Goal: Entertainment & Leisure: Consume media (video, audio)

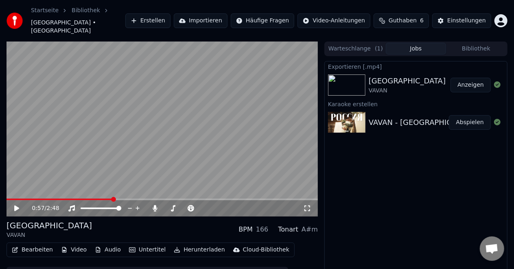
click at [471, 115] on button "Abspielen" at bounding box center [470, 122] width 42 height 15
click at [309, 205] on icon at bounding box center [307, 208] width 6 height 6
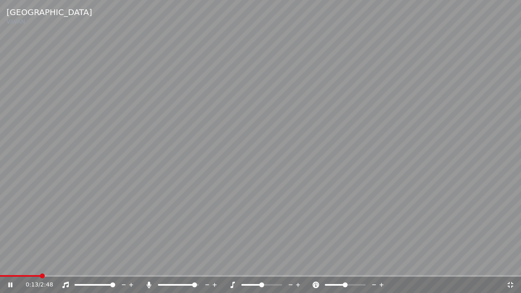
click at [197, 268] on span at bounding box center [194, 284] width 5 height 5
click at [161, 268] on div at bounding box center [185, 285] width 65 height 8
click at [168, 268] on span at bounding box center [169, 284] width 5 height 5
click at [163, 268] on span at bounding box center [165, 284] width 5 height 5
click at [161, 268] on span at bounding box center [163, 284] width 5 height 5
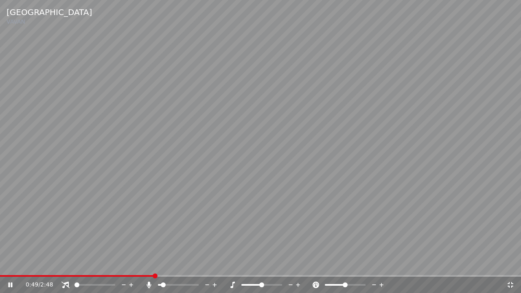
click at [74, 268] on span at bounding box center [76, 284] width 5 height 5
click at [190, 268] on span at bounding box center [188, 284] width 5 height 5
click at [115, 268] on span at bounding box center [112, 284] width 5 height 5
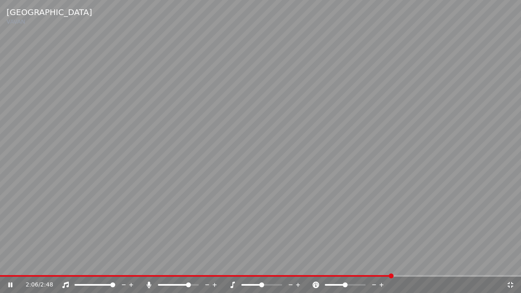
click at [511, 268] on icon at bounding box center [510, 284] width 8 height 7
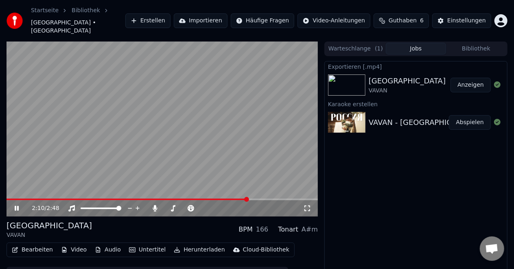
click at [16, 206] on icon at bounding box center [17, 208] width 4 height 5
